Goal: Task Accomplishment & Management: Use online tool/utility

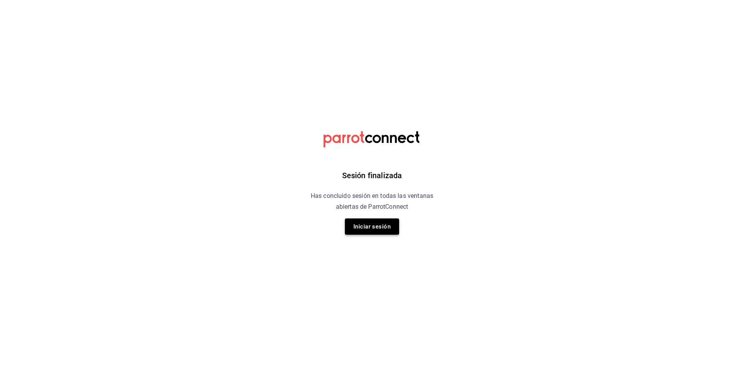
click at [396, 231] on button "Iniciar sesión" at bounding box center [372, 226] width 54 height 16
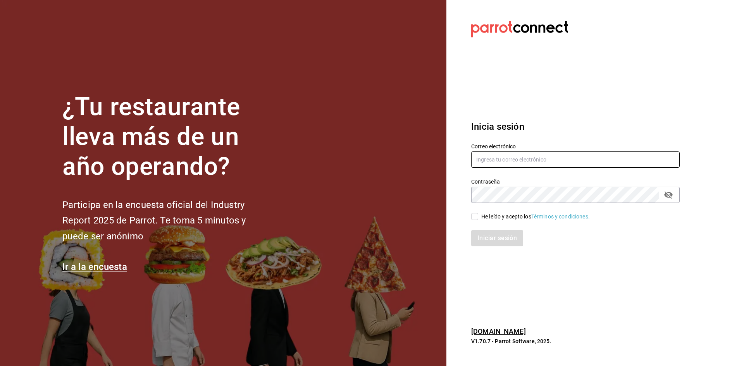
type input "ad1401cafe@gmail.com"
click at [474, 218] on input "He leído y acepto los Términos y condiciones." at bounding box center [474, 216] width 7 height 7
checkbox input "true"
click at [483, 240] on button "Iniciar sesión" at bounding box center [497, 238] width 53 height 16
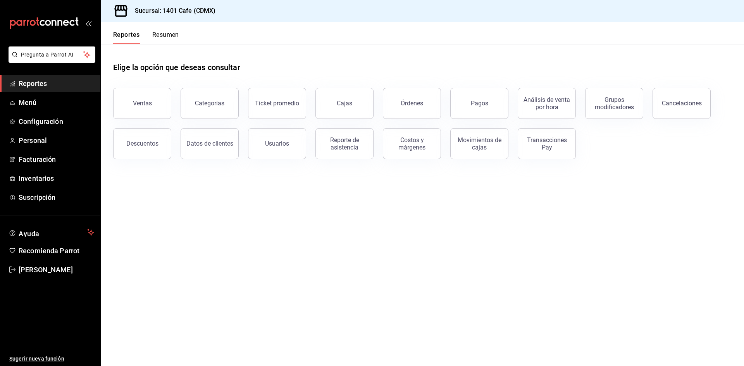
click at [167, 39] on button "Resumen" at bounding box center [165, 37] width 27 height 13
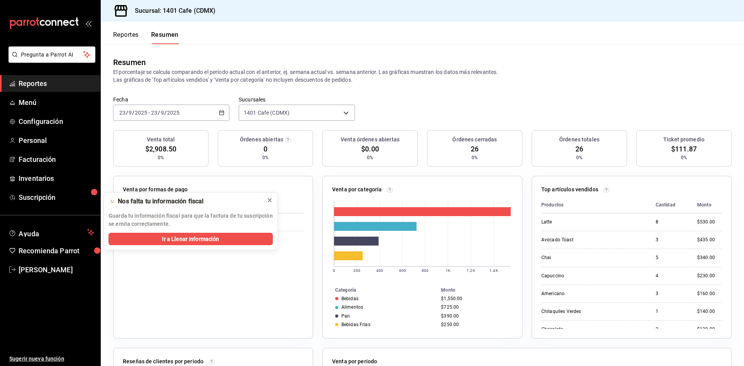
click at [271, 200] on icon at bounding box center [269, 200] width 6 height 6
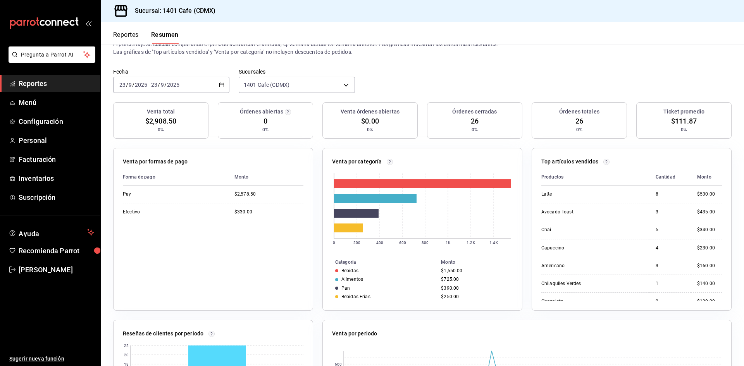
scroll to position [34, 0]
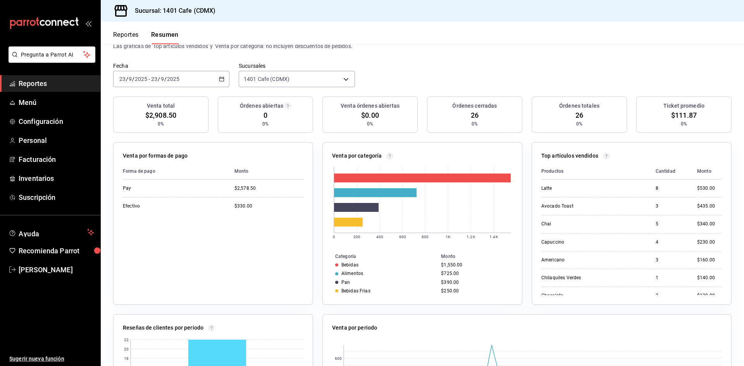
click at [216, 79] on div "[DATE] [DATE] - [DATE] [DATE]" at bounding box center [171, 79] width 116 height 16
click at [144, 116] on span "Ayer" at bounding box center [150, 120] width 60 height 8
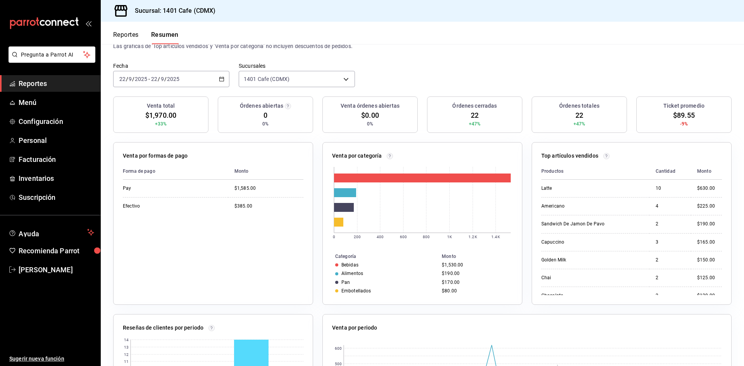
click at [219, 80] on icon "button" at bounding box center [221, 78] width 5 height 5
click at [163, 135] on span "Semana actual" at bounding box center [150, 137] width 60 height 8
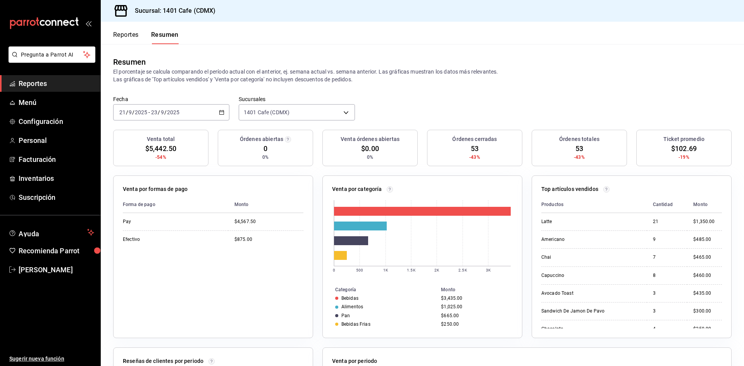
scroll to position [0, 0]
click at [135, 33] on button "Reportes" at bounding box center [126, 37] width 26 height 13
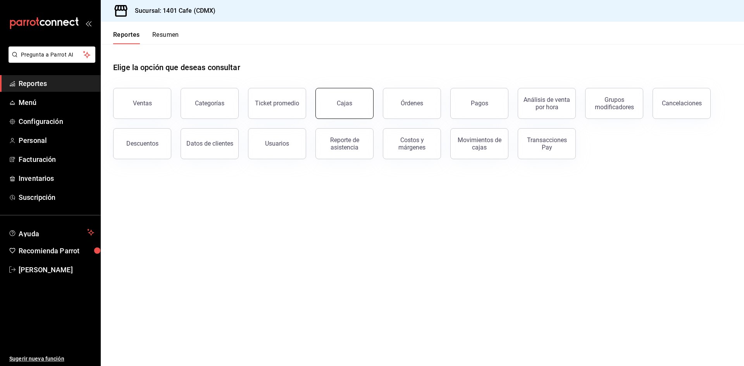
click at [318, 116] on div "Cajas" at bounding box center [339, 99] width 67 height 40
click at [376, 104] on div "Órdenes" at bounding box center [406, 99] width 67 height 40
click at [341, 103] on div "Cajas" at bounding box center [345, 103] width 16 height 9
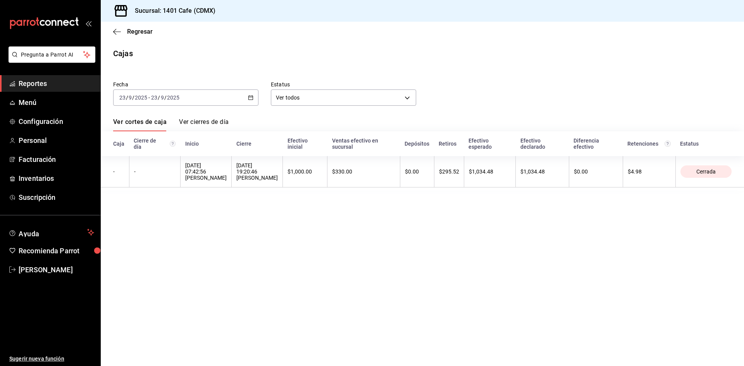
click at [224, 124] on link "Ver cierres de día" at bounding box center [204, 124] width 50 height 13
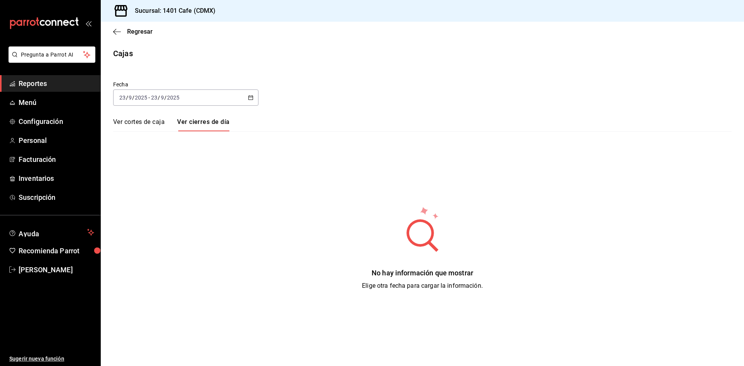
click at [251, 97] on icon "button" at bounding box center [250, 97] width 5 height 5
click at [139, 160] on li "Semana actual" at bounding box center [149, 155] width 72 height 17
click at [146, 121] on link "Ver cortes de caja" at bounding box center [139, 124] width 52 height 13
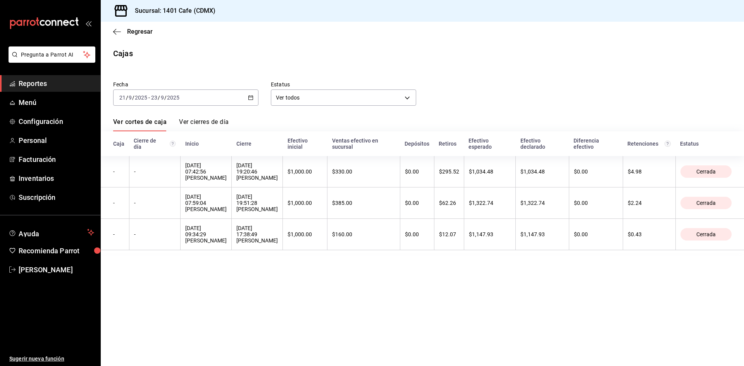
click at [211, 281] on main "Regresar Cajas Fecha [DATE] [DATE] - [DATE] [DATE] Estatus Ver todos ALL Ver co…" at bounding box center [422, 194] width 643 height 344
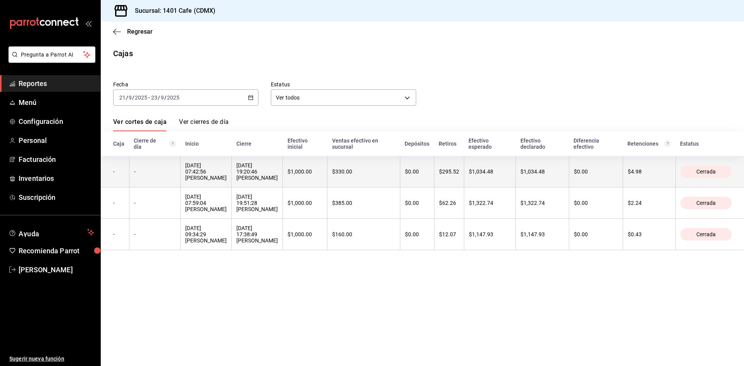
click at [203, 168] on div "[DATE] 07:42:56 [PERSON_NAME]" at bounding box center [205, 171] width 41 height 19
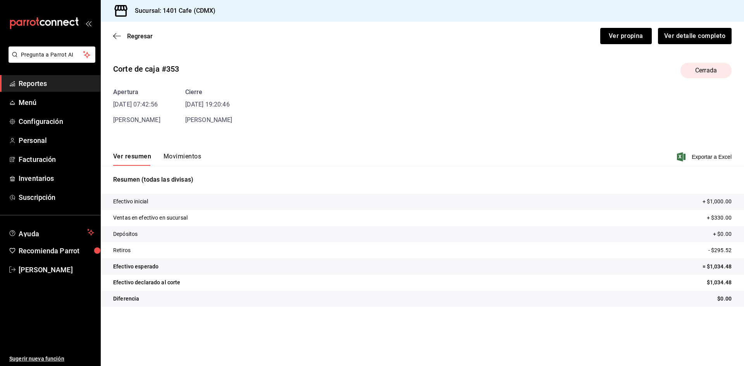
click at [176, 156] on button "Movimientos" at bounding box center [182, 159] width 38 height 13
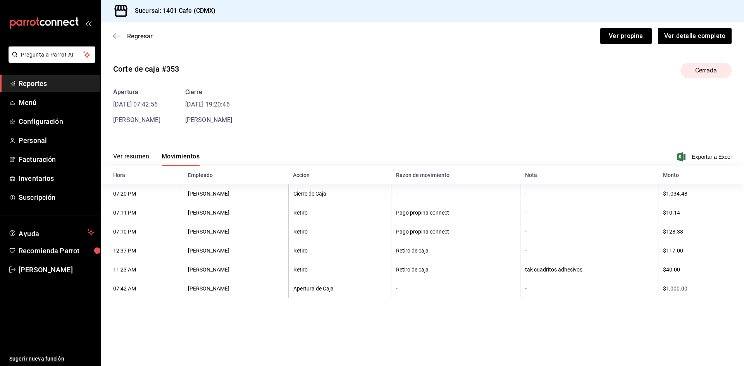
click at [117, 38] on icon "button" at bounding box center [117, 36] width 8 height 7
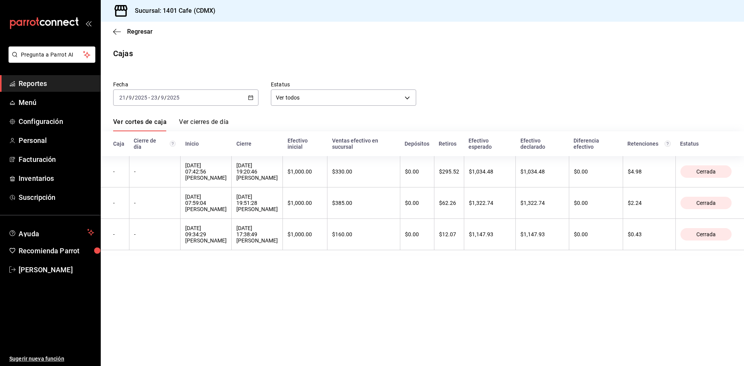
click at [254, 104] on div "[DATE] [DATE] - [DATE] [DATE]" at bounding box center [185, 97] width 145 height 16
click at [364, 93] on body "Pregunta a Parrot AI Reportes Menú Configuración Personal Facturación Inventari…" at bounding box center [372, 183] width 744 height 366
click at [321, 124] on li "Abierta" at bounding box center [343, 121] width 144 height 13
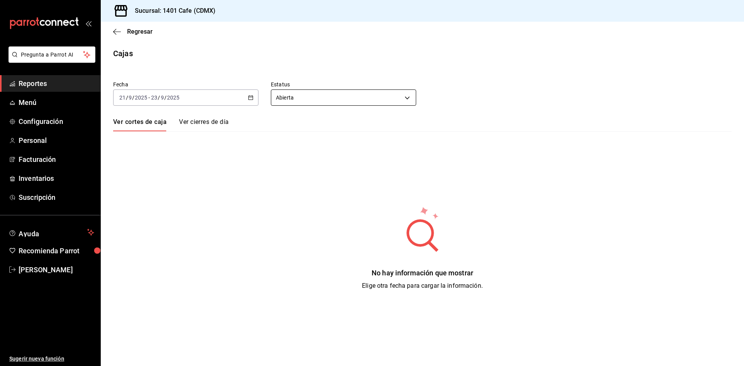
click at [338, 102] on body "Pregunta a Parrot AI Reportes Menú Configuración Personal Facturación Inventari…" at bounding box center [372, 183] width 744 height 366
click at [304, 135] on li "Cerrada" at bounding box center [343, 134] width 144 height 13
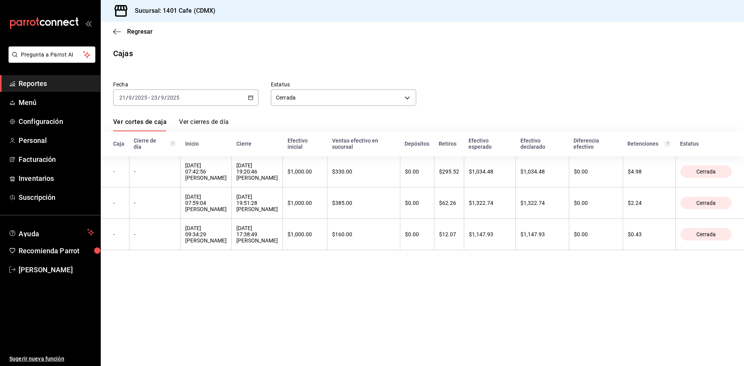
click at [244, 99] on div "[DATE] [DATE] - [DATE] [DATE]" at bounding box center [185, 97] width 145 height 16
click at [148, 204] on span "Rango de fechas" at bounding box center [150, 208] width 60 height 8
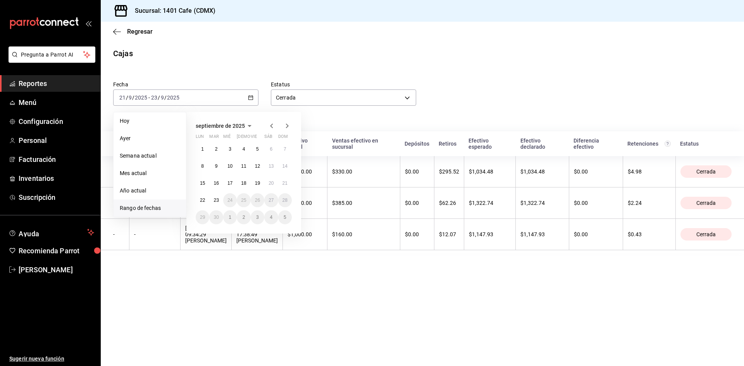
click at [270, 125] on icon "button" at bounding box center [271, 125] width 9 height 9
click at [275, 122] on icon "button" at bounding box center [271, 125] width 9 height 9
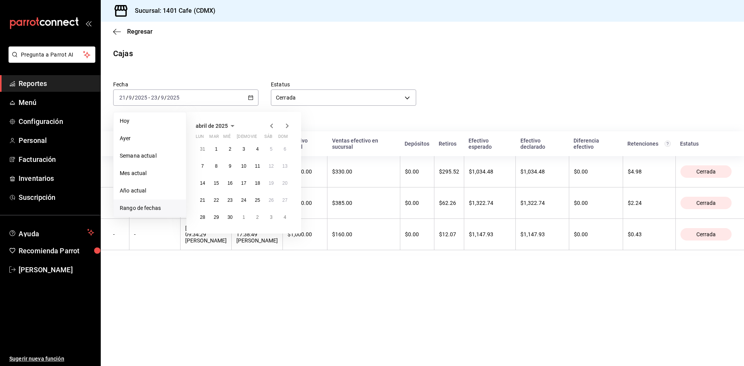
click at [275, 122] on icon "button" at bounding box center [271, 125] width 9 height 9
click at [287, 122] on icon "button" at bounding box center [286, 125] width 9 height 9
click at [274, 152] on button "1" at bounding box center [271, 149] width 14 height 14
click at [286, 125] on icon "button" at bounding box center [286, 125] width 9 height 9
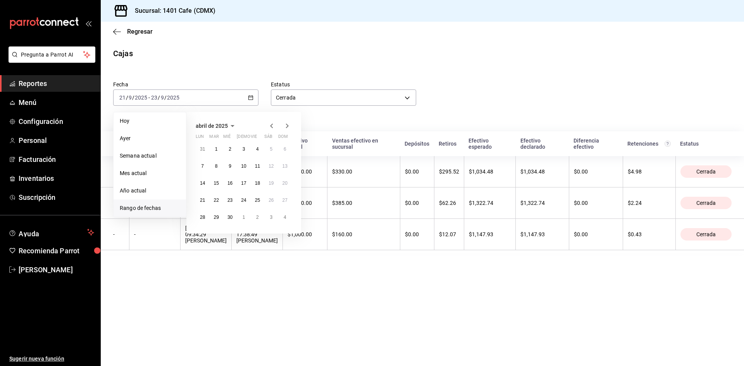
click at [286, 125] on icon "button" at bounding box center [286, 125] width 9 height 9
click at [286, 125] on icon "button" at bounding box center [286, 127] width 9 height 9
click at [286, 125] on icon "button" at bounding box center [286, 125] width 9 height 9
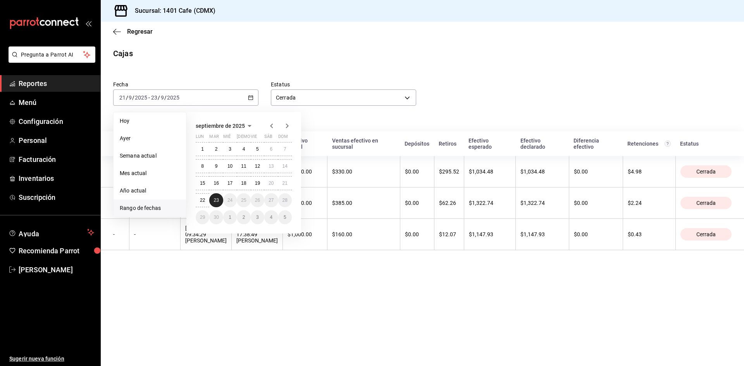
click at [212, 199] on button "23" at bounding box center [216, 200] width 14 height 14
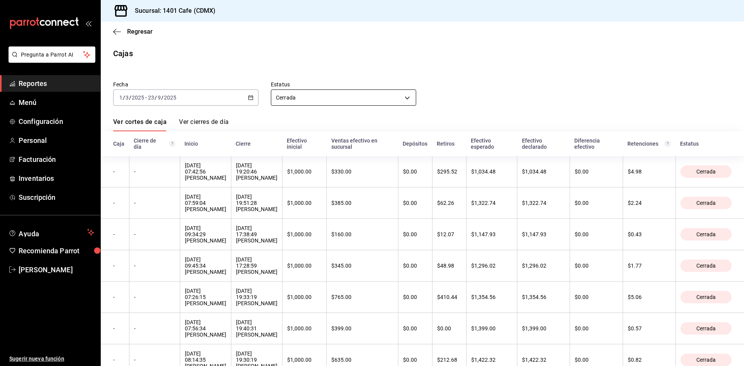
click at [380, 100] on body "Pregunta a Parrot AI Reportes Menú Configuración Personal Facturación Inventari…" at bounding box center [372, 183] width 744 height 366
click at [304, 144] on li "Ver todos" at bounding box center [343, 147] width 144 height 13
type input "ALL"
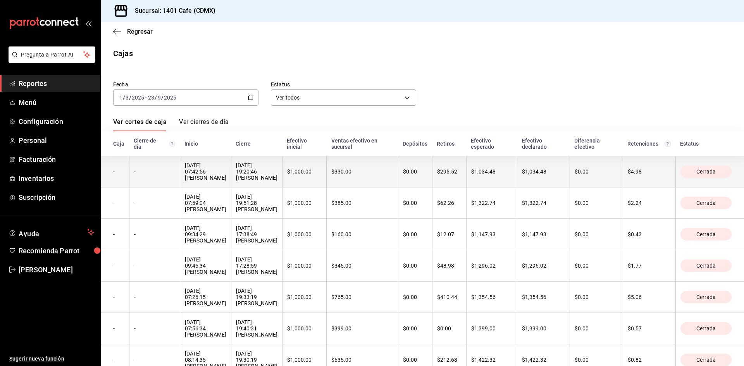
click at [218, 163] on div "[DATE] 07:42:56 [PERSON_NAME]" at bounding box center [205, 171] width 41 height 19
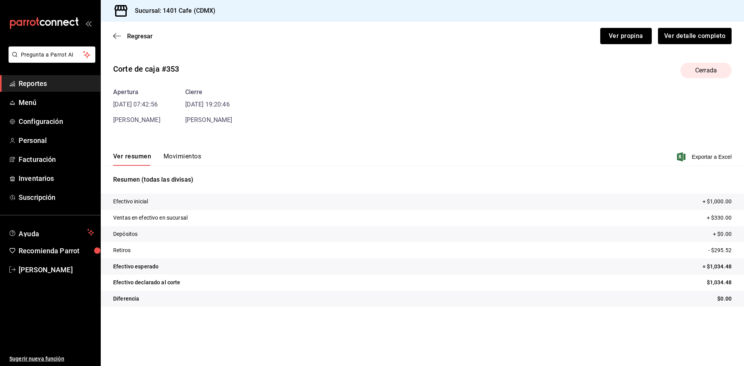
click at [120, 40] on div "Regresar Ver propina Ver detalle completo" at bounding box center [422, 36] width 643 height 29
click at [118, 37] on icon "button" at bounding box center [117, 36] width 8 height 7
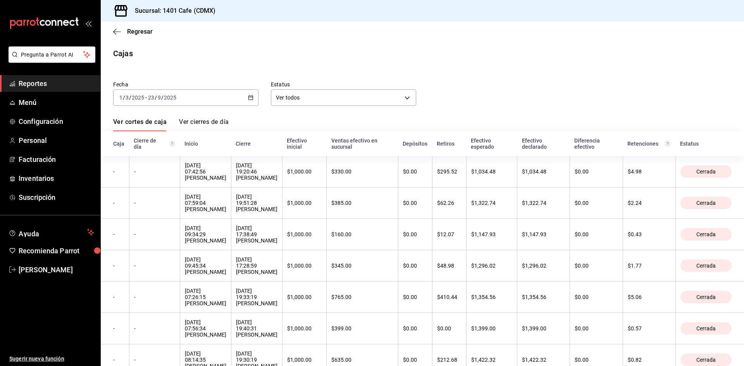
click at [203, 123] on link "Ver cierres de día" at bounding box center [204, 124] width 50 height 13
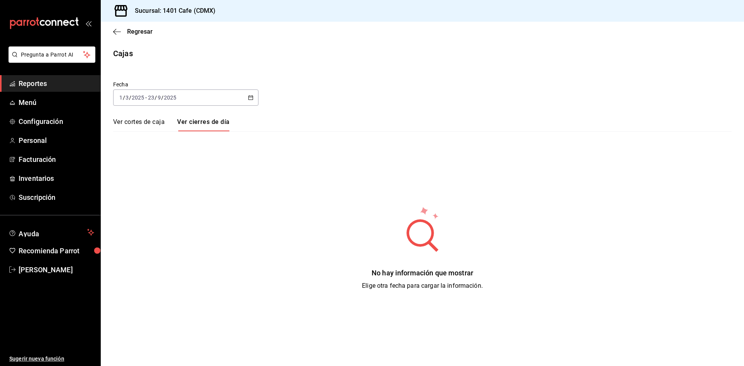
click at [144, 119] on link "Ver cortes de caja" at bounding box center [139, 124] width 52 height 13
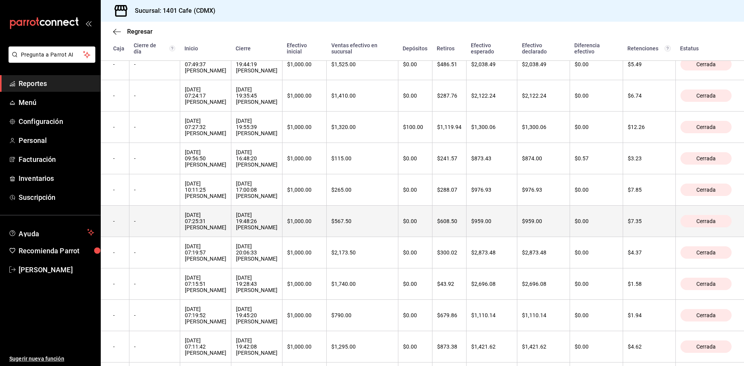
scroll to position [6470, 0]
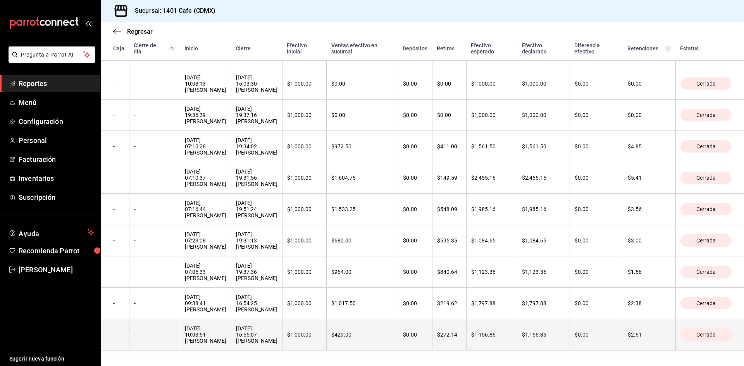
click at [208, 342] on div "[DATE] 10:03:51 [PERSON_NAME]" at bounding box center [205, 334] width 41 height 19
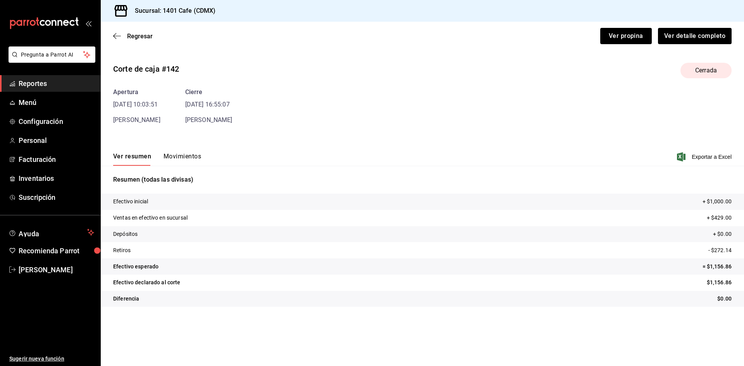
click at [646, 27] on div "Regresar Ver propina Ver detalle completo" at bounding box center [422, 36] width 643 height 29
click at [642, 31] on button "Ver propina" at bounding box center [626, 36] width 52 height 16
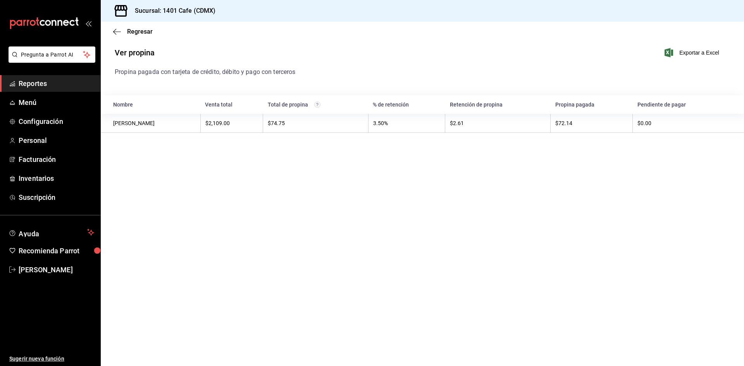
click at [113, 37] on div "Regresar" at bounding box center [422, 32] width 643 height 20
click at [115, 32] on icon "button" at bounding box center [117, 31] width 8 height 7
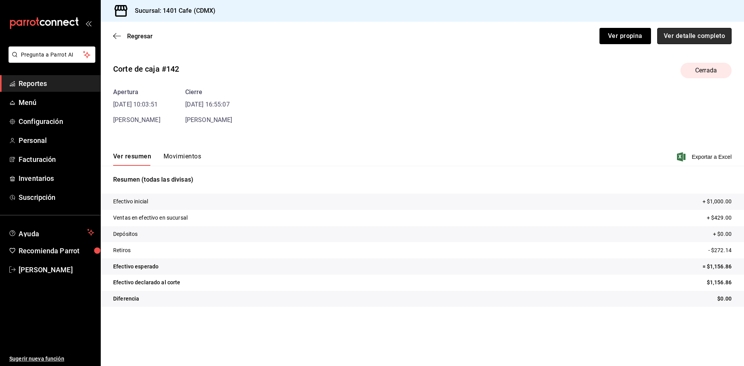
click at [667, 37] on button "Ver detalle completo" at bounding box center [694, 36] width 74 height 16
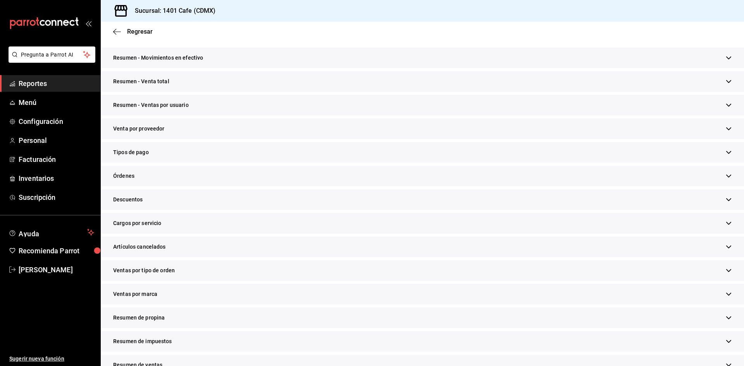
scroll to position [139, 0]
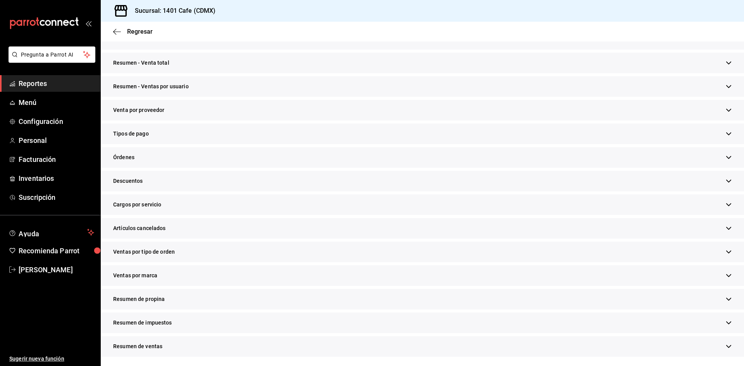
click at [192, 256] on div "Ventas por tipo de orden" at bounding box center [422, 252] width 643 height 21
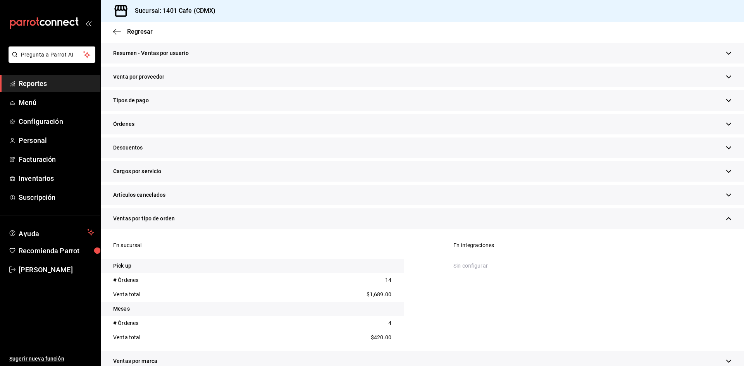
scroll to position [175, 0]
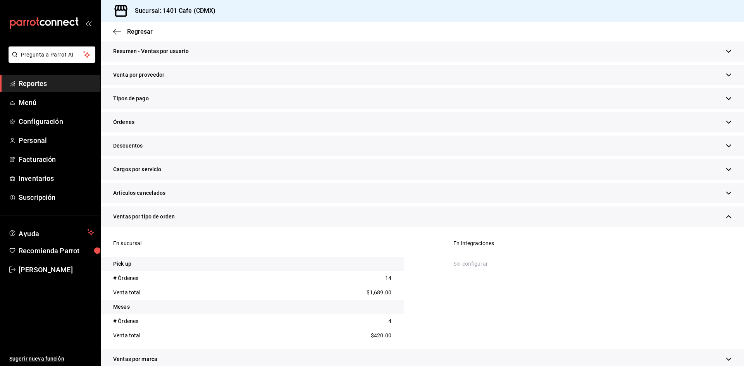
click at [174, 76] on div "Venta por proveedor" at bounding box center [422, 75] width 643 height 21
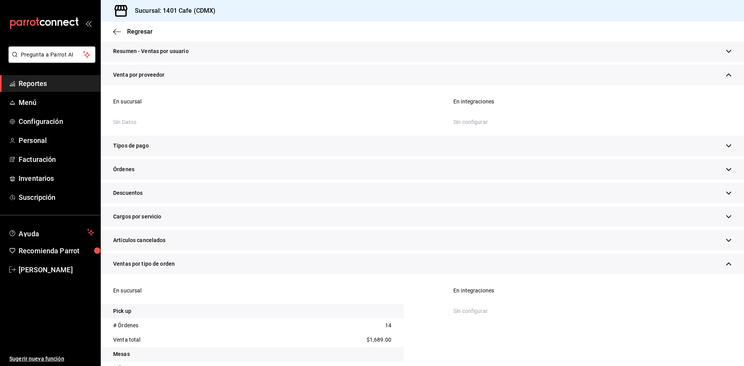
click at [163, 151] on div "Tipos de pago" at bounding box center [422, 146] width 643 height 21
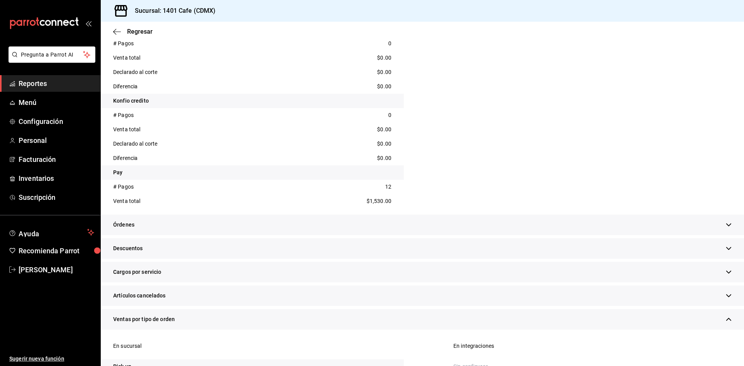
scroll to position [482, 0]
click at [178, 226] on div "Órdenes" at bounding box center [422, 223] width 643 height 21
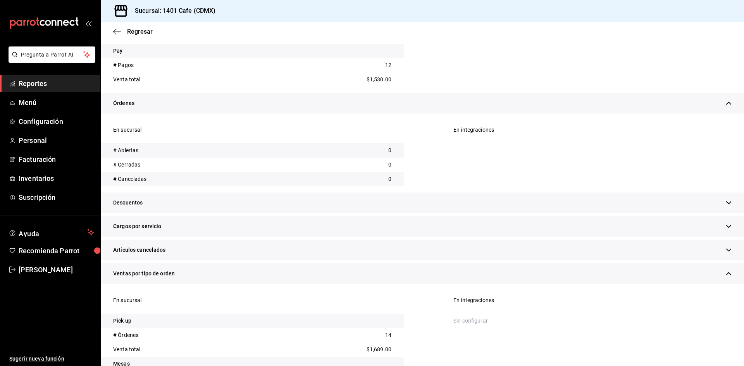
scroll to position [606, 0]
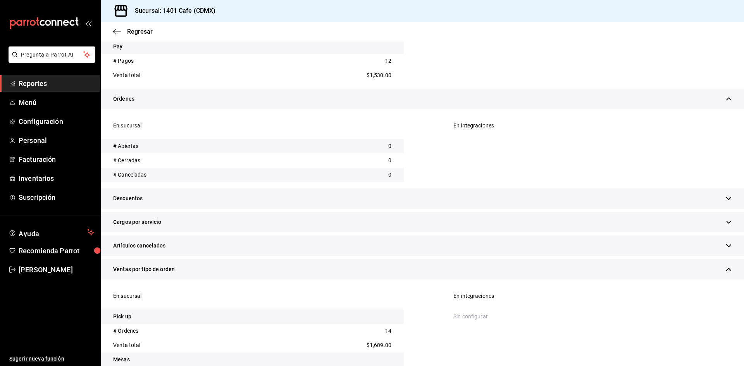
click at [169, 270] on span "Ventas por tipo de orden" at bounding box center [144, 269] width 62 height 8
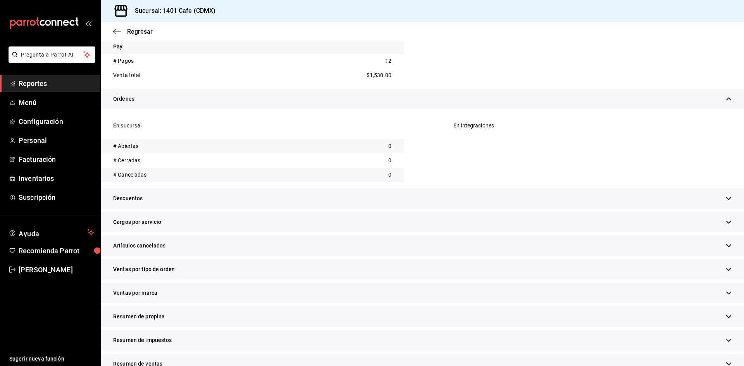
scroll to position [624, 0]
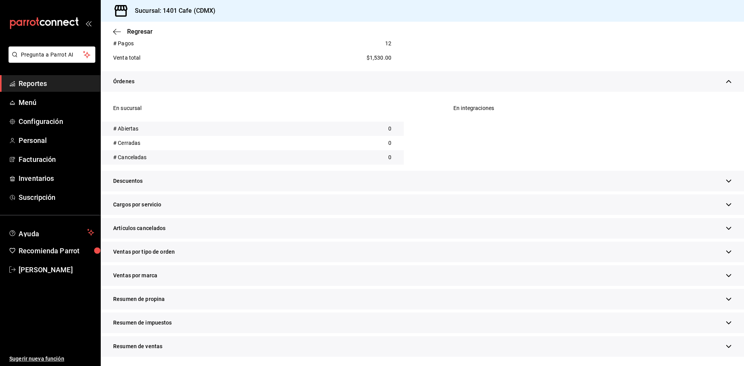
click at [171, 236] on div "Artículos cancelados" at bounding box center [422, 228] width 643 height 21
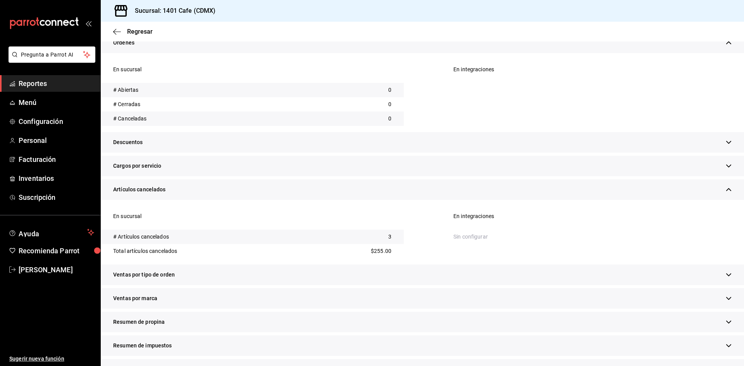
scroll to position [685, 0]
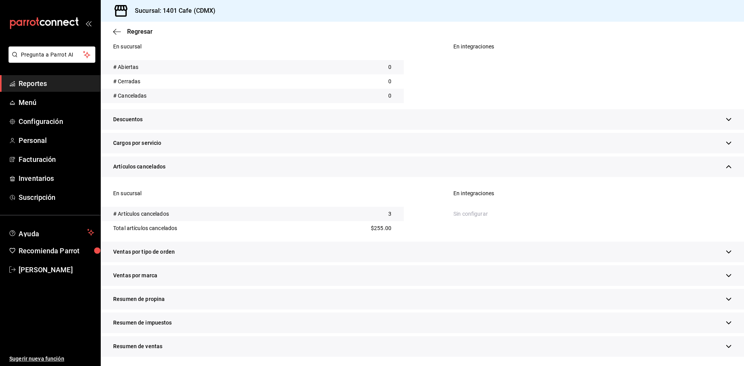
click at [154, 301] on span "Resumen de propina" at bounding box center [139, 299] width 52 height 8
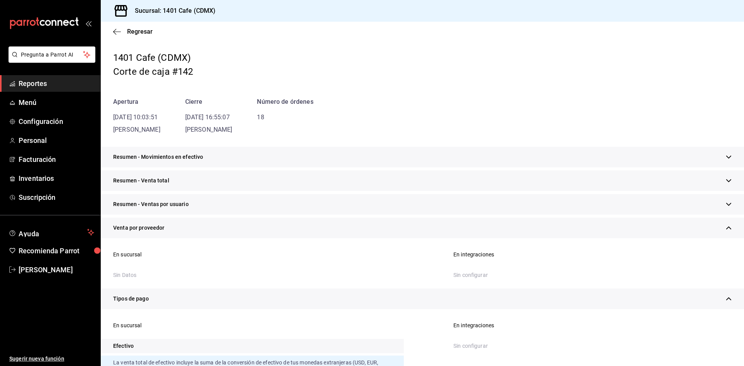
scroll to position [0, 0]
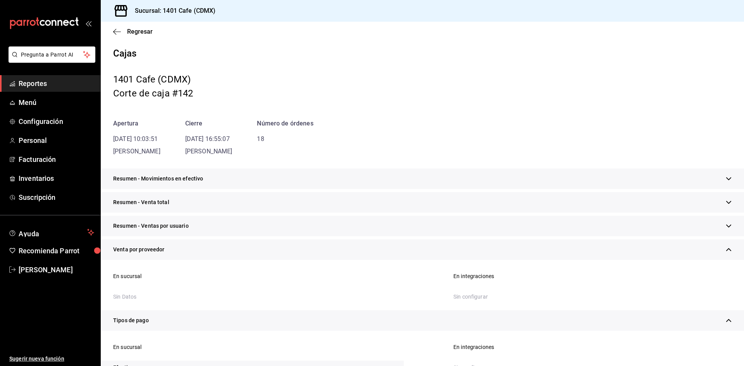
click at [187, 177] on span "Resumen - Movimientos en efectivo" at bounding box center [158, 179] width 90 height 8
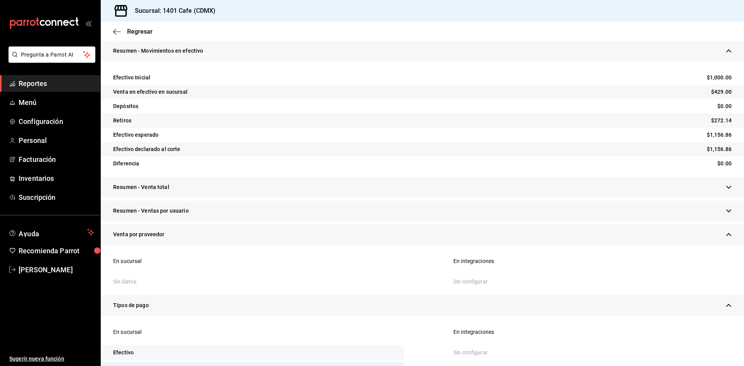
scroll to position [129, 0]
click at [126, 119] on div "Retiros" at bounding box center [122, 120] width 18 height 8
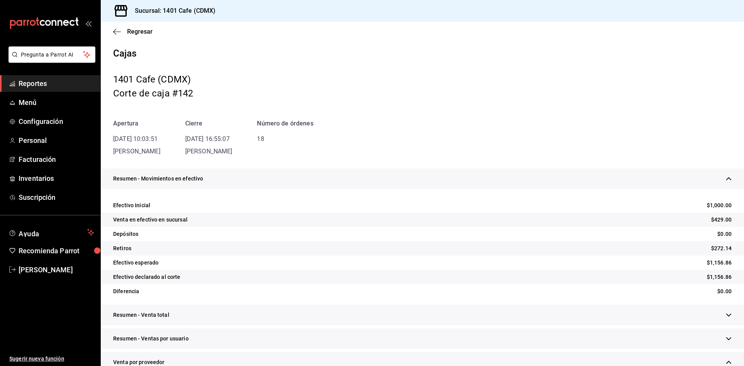
click at [728, 176] on icon "button" at bounding box center [728, 179] width 6 height 6
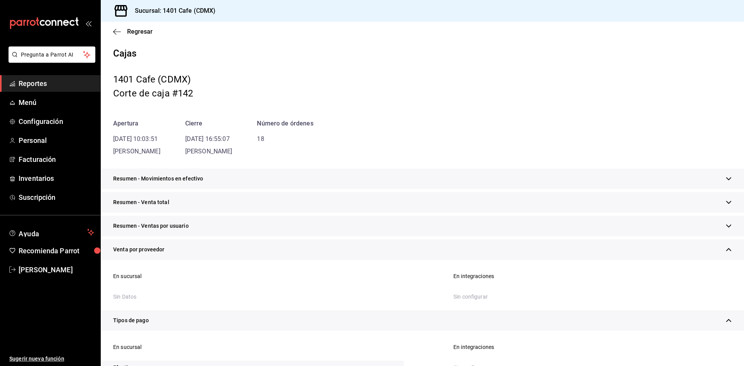
click at [728, 176] on icon "button" at bounding box center [728, 179] width 6 height 6
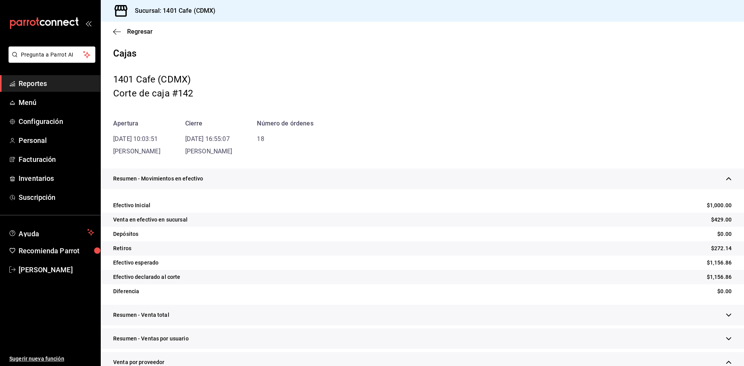
click at [728, 176] on icon "button" at bounding box center [728, 179] width 6 height 6
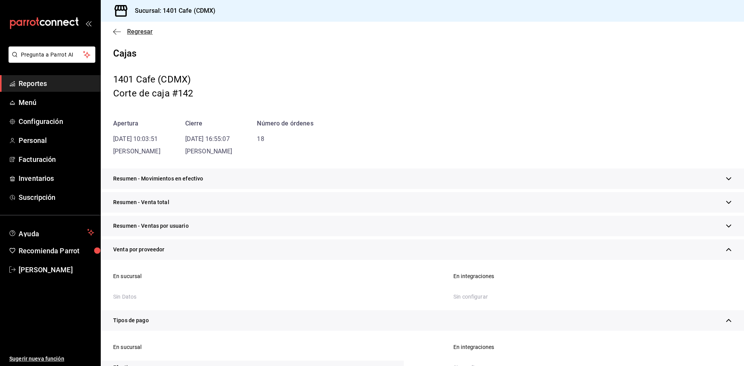
click at [116, 33] on icon "button" at bounding box center [117, 31] width 8 height 7
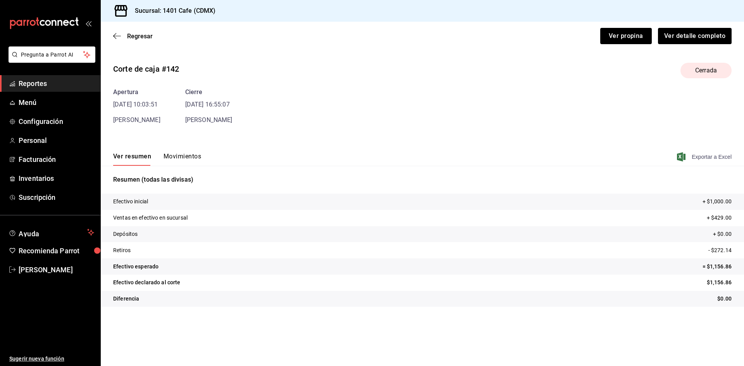
click at [717, 161] on span "Exportar a Excel" at bounding box center [704, 156] width 53 height 9
click at [58, 105] on span "Menú" at bounding box center [57, 102] width 76 height 10
